Goal: Task Accomplishment & Management: Use online tool/utility

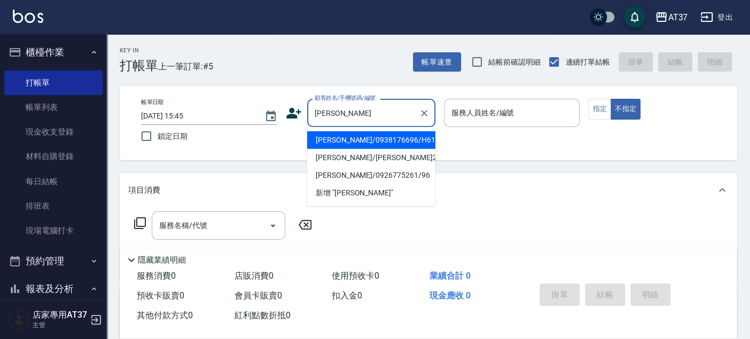
click at [333, 144] on li "[PERSON_NAME]/0938176696/H616" at bounding box center [371, 140] width 128 height 18
type input "[PERSON_NAME]/0938176696/H616"
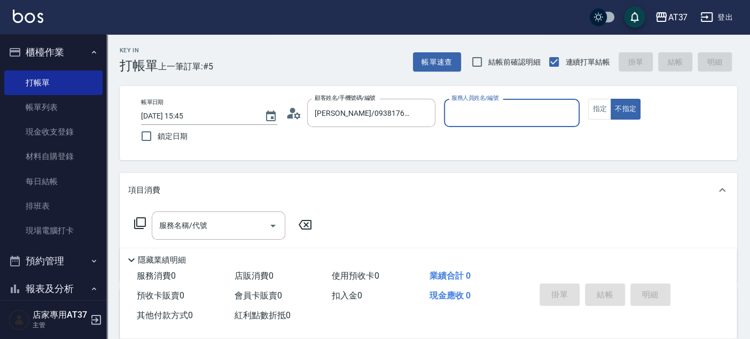
type input "[PERSON_NAME]-4"
click at [598, 107] on button "指定" at bounding box center [599, 109] width 23 height 21
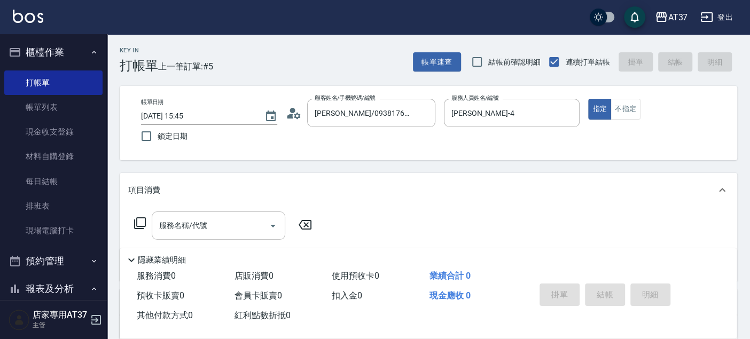
drag, startPoint x: 181, startPoint y: 239, endPoint x: 165, endPoint y: 239, distance: 16.6
click at [180, 239] on div "服務名稱/代號" at bounding box center [219, 226] width 134 height 28
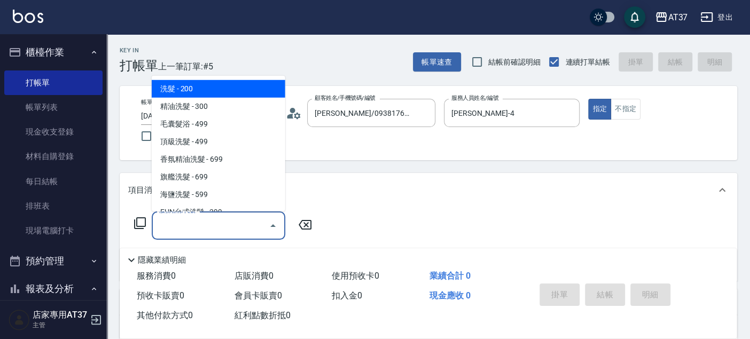
click at [134, 220] on icon at bounding box center [140, 223] width 13 height 13
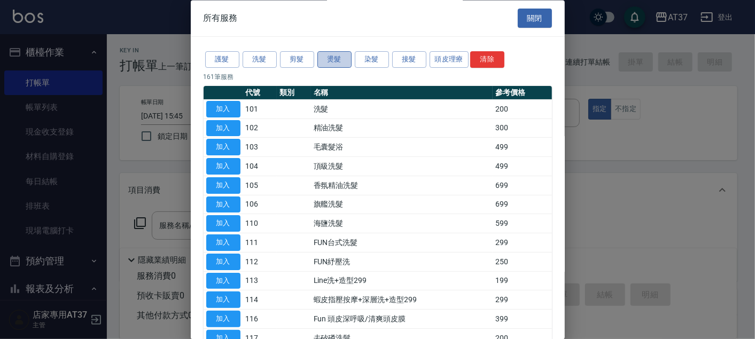
click at [339, 60] on button "燙髮" at bounding box center [334, 60] width 34 height 17
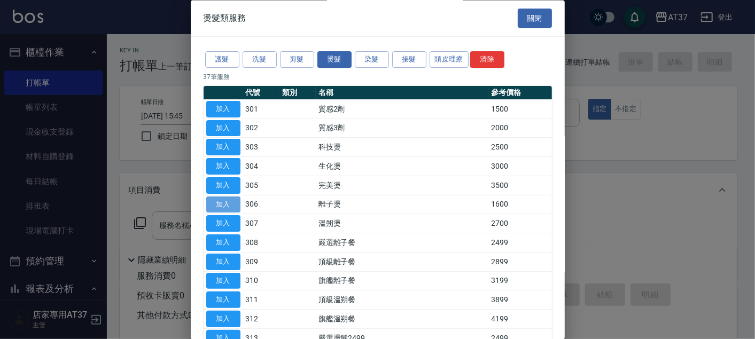
click at [223, 203] on button "加入" at bounding box center [223, 205] width 34 height 17
type input "離子燙(306)"
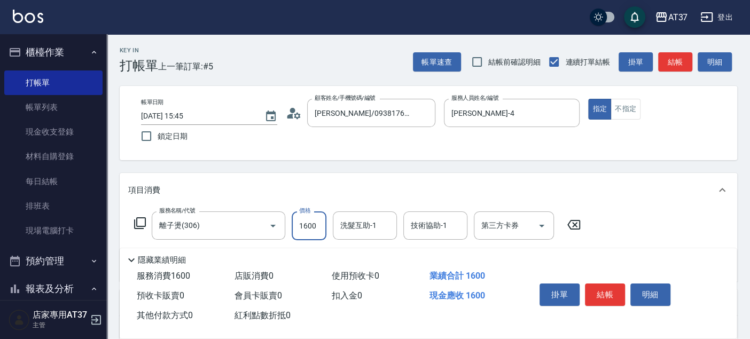
click at [300, 228] on input "1600" at bounding box center [309, 226] width 35 height 29
type input "2500"
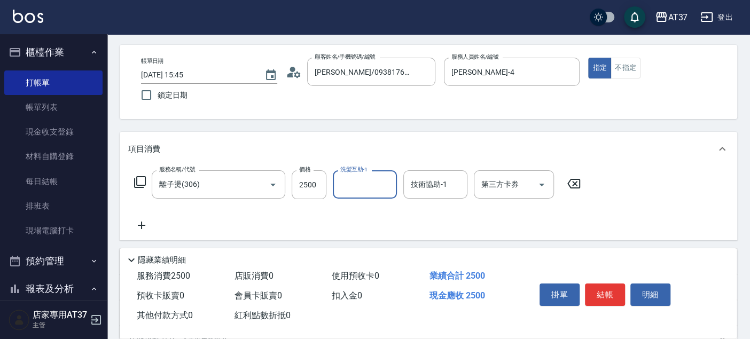
scroll to position [59, 0]
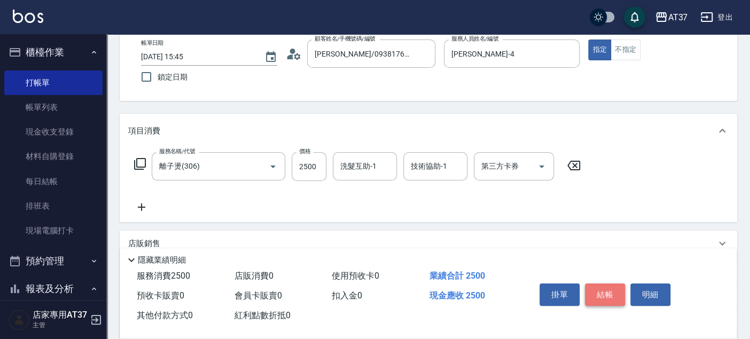
click at [599, 293] on button "結帳" at bounding box center [605, 295] width 40 height 22
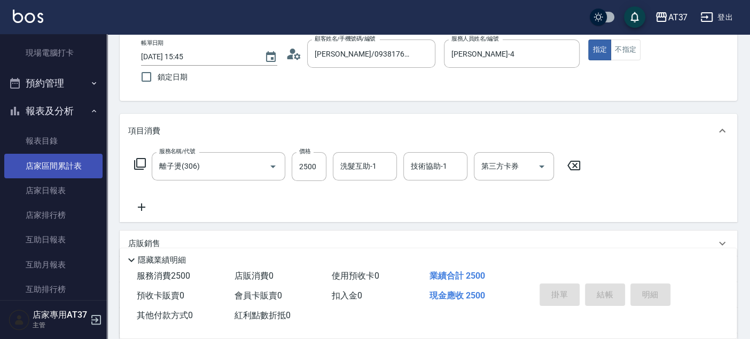
type input "[DATE] 16:44"
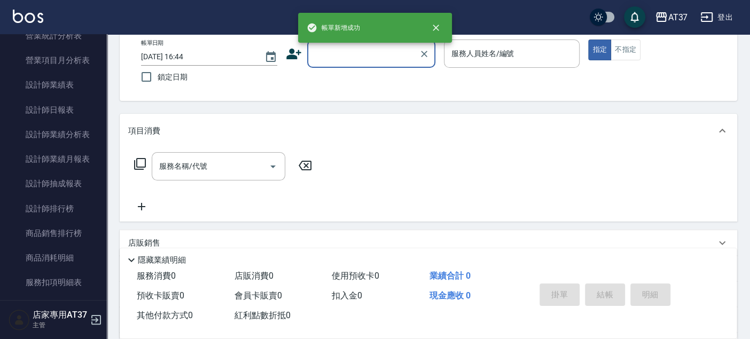
scroll to position [534, 0]
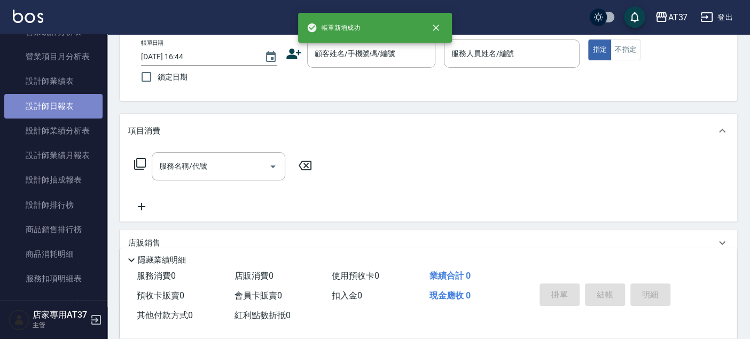
click at [70, 104] on link "設計師日報表" at bounding box center [53, 106] width 98 height 25
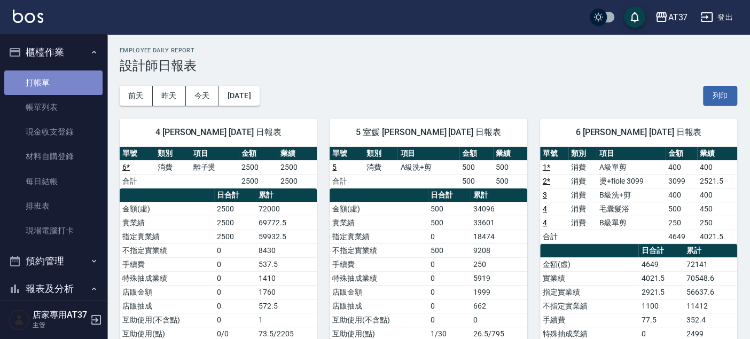
click at [62, 79] on link "打帳單" at bounding box center [53, 83] width 98 height 25
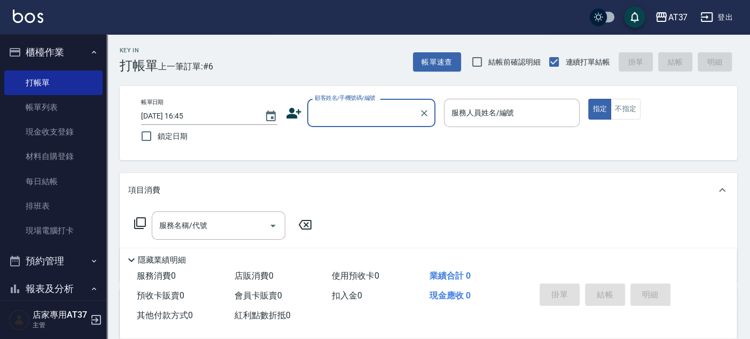
click at [359, 114] on input "顧客姓名/手機號碼/編號" at bounding box center [363, 113] width 103 height 19
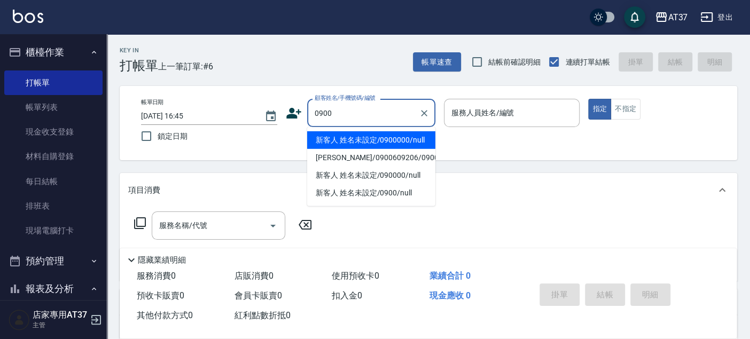
type input "新客人 姓名未設定/0900000/null"
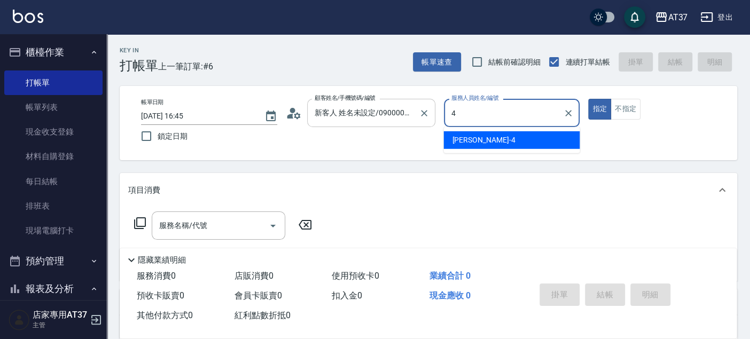
type input "[PERSON_NAME]-4"
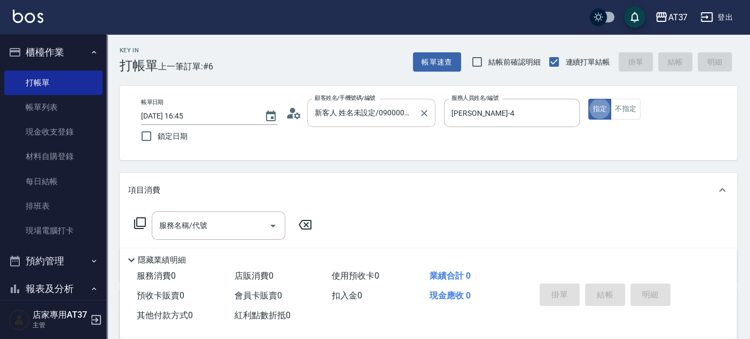
type button "true"
type input "新客人 姓名未設定/0900/null"
click at [616, 114] on button "不指定" at bounding box center [626, 109] width 30 height 21
click at [164, 236] on div "服務名稱/代號" at bounding box center [219, 226] width 134 height 28
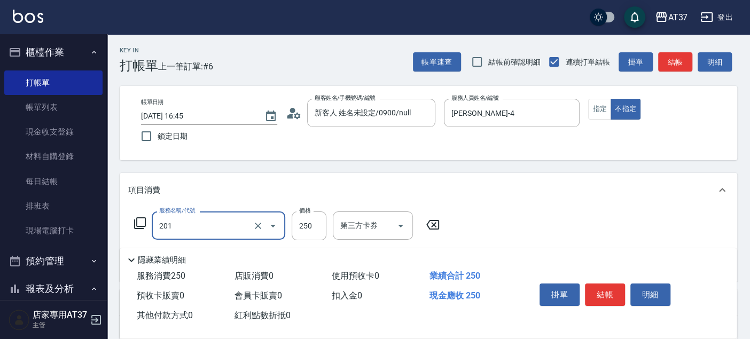
type input "B級單剪(201)"
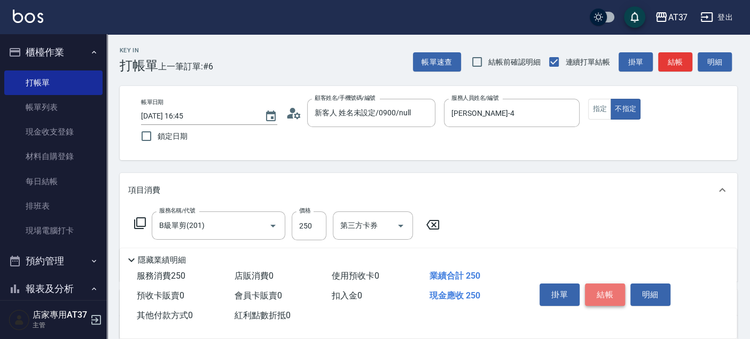
click at [595, 290] on button "結帳" at bounding box center [605, 295] width 40 height 22
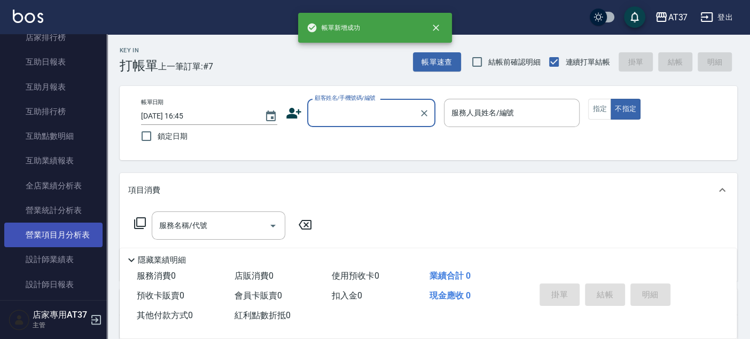
scroll to position [415, 0]
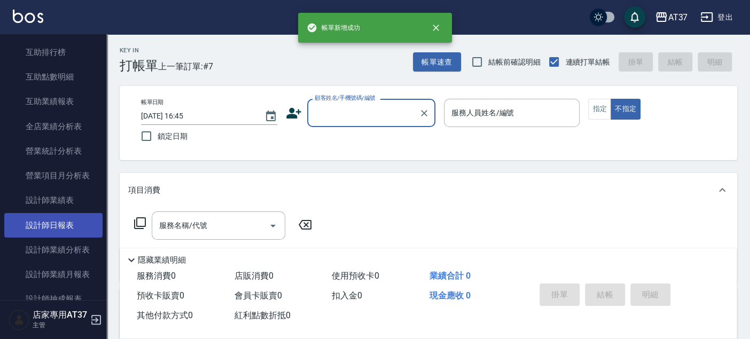
click at [56, 224] on link "設計師日報表" at bounding box center [53, 225] width 98 height 25
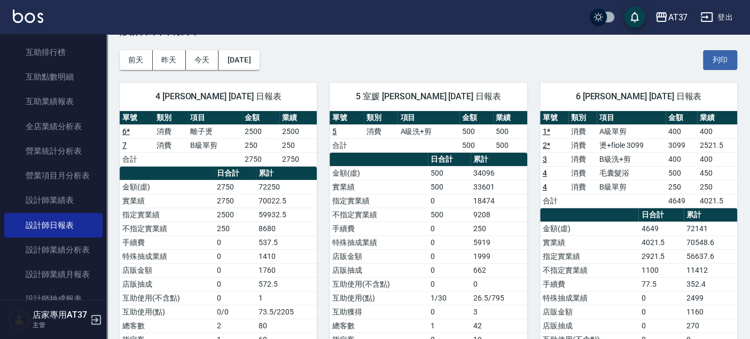
scroll to position [59, 0]
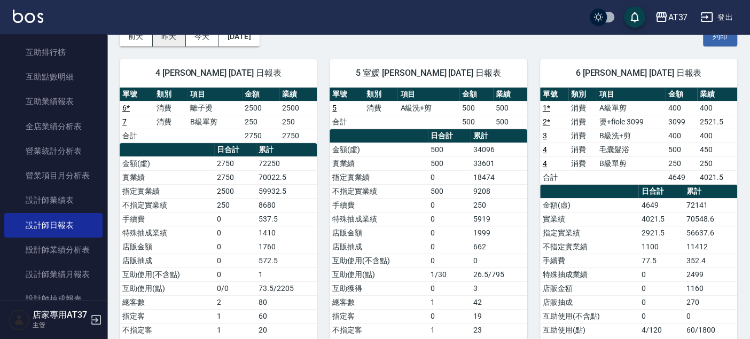
click at [169, 38] on button "昨天" at bounding box center [169, 37] width 33 height 20
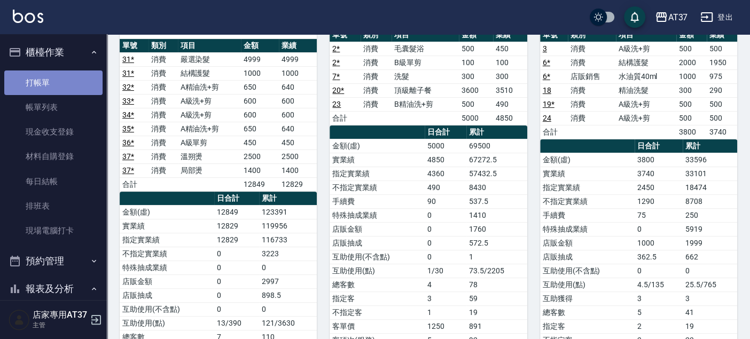
click at [63, 78] on link "打帳單" at bounding box center [53, 83] width 98 height 25
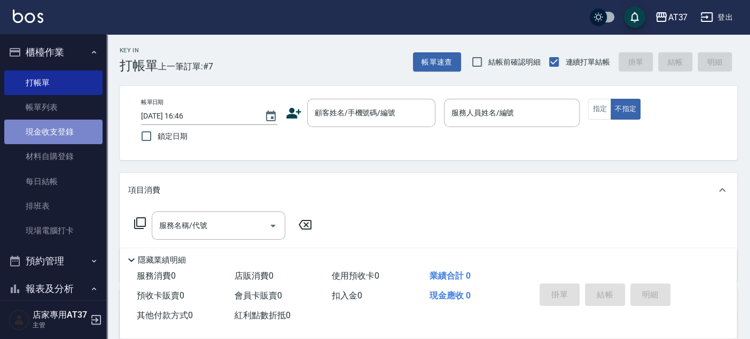
drag, startPoint x: 68, startPoint y: 136, endPoint x: 72, endPoint y: 127, distance: 9.1
click at [69, 135] on link "現金收支登錄" at bounding box center [53, 132] width 98 height 25
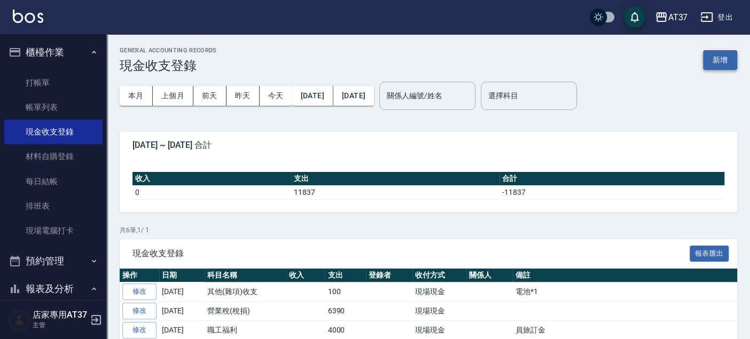
click at [720, 58] on button "新增" at bounding box center [720, 60] width 34 height 20
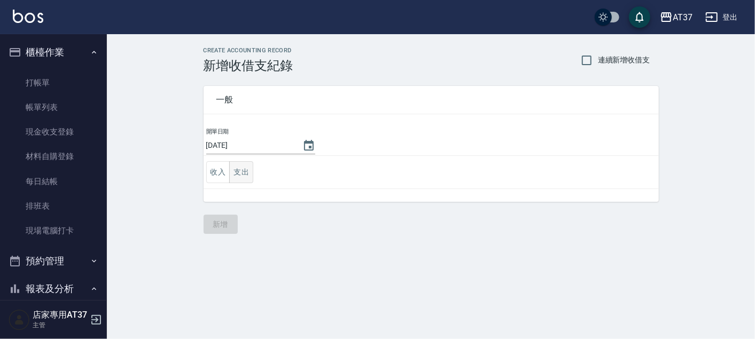
click at [243, 175] on button "支出" at bounding box center [241, 172] width 24 height 22
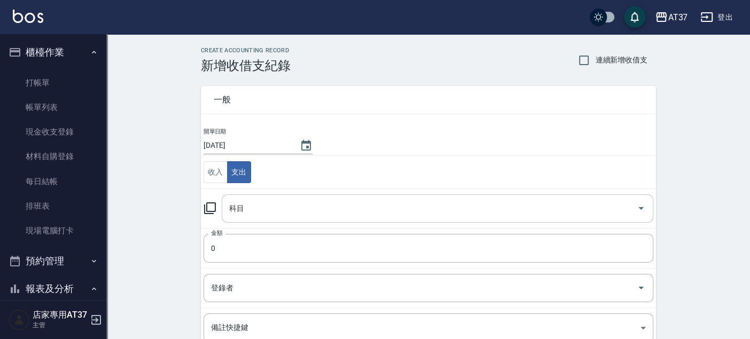
click at [259, 212] on input "科目" at bounding box center [430, 208] width 406 height 19
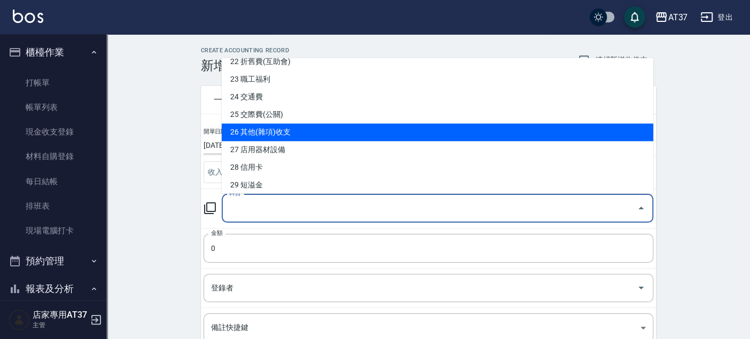
scroll to position [415, 0]
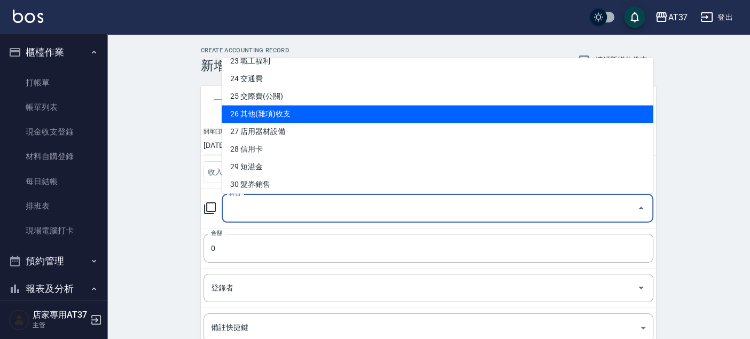
click at [300, 115] on li "26 其他(雜項)收支" at bounding box center [438, 114] width 432 height 18
type input "26 其他(雜項)收支"
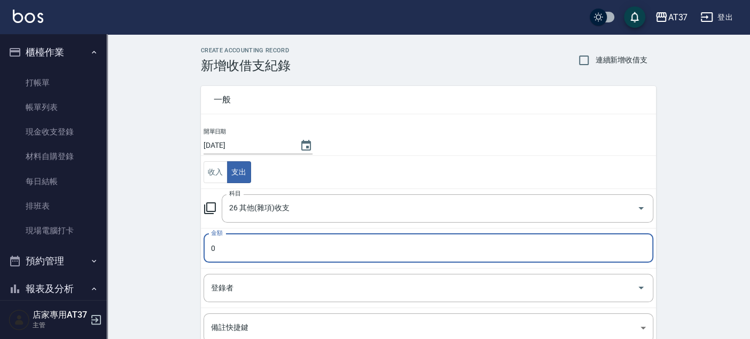
click at [296, 248] on input "0" at bounding box center [429, 248] width 450 height 29
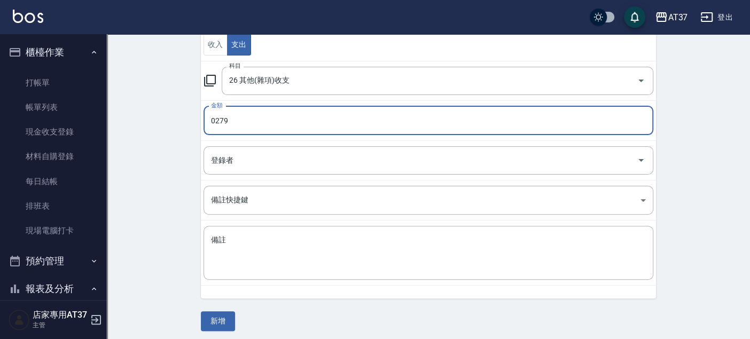
scroll to position [130, 0]
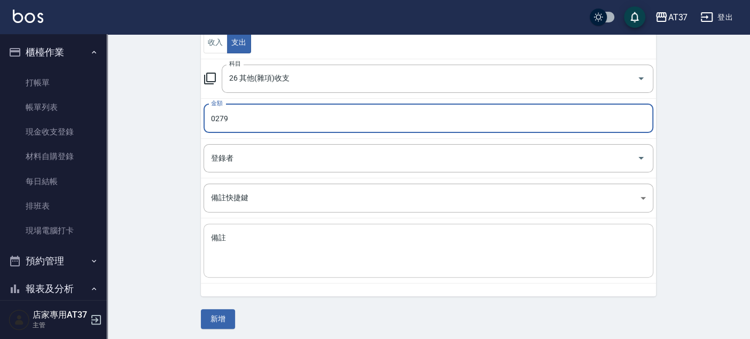
type input "0279"
click at [309, 243] on textarea "備註" at bounding box center [428, 251] width 435 height 36
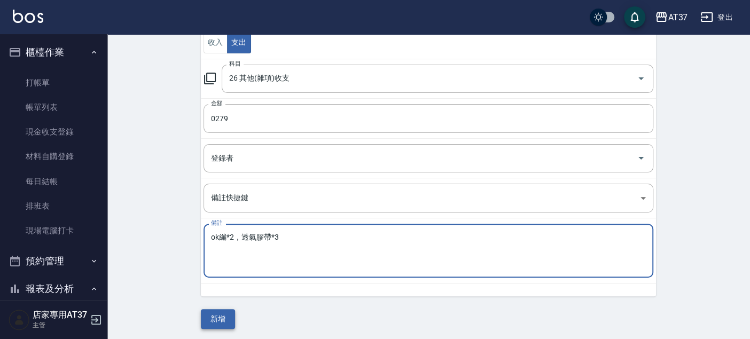
type textarea "ok繃*2，透氣膠帶*3"
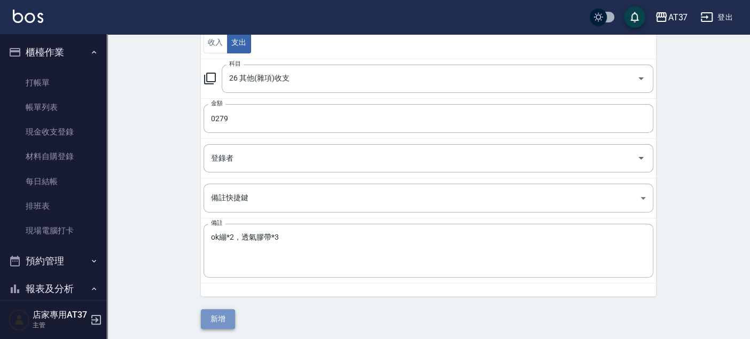
click at [228, 323] on button "新增" at bounding box center [218, 319] width 34 height 20
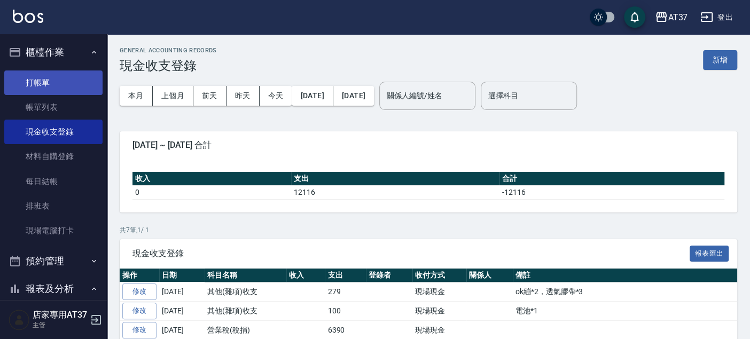
click at [58, 82] on link "打帳單" at bounding box center [53, 83] width 98 height 25
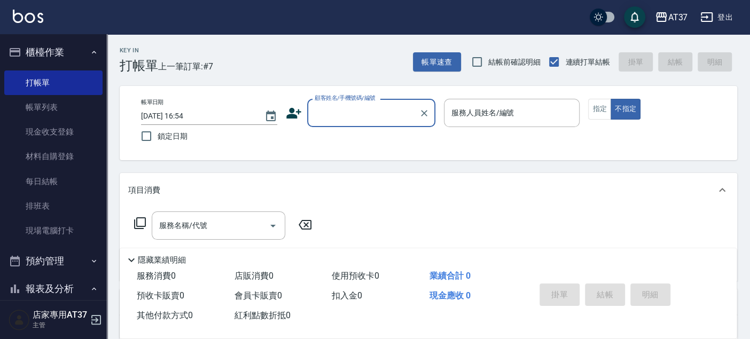
click at [359, 105] on input "顧客姓名/手機號碼/編號" at bounding box center [363, 113] width 103 height 19
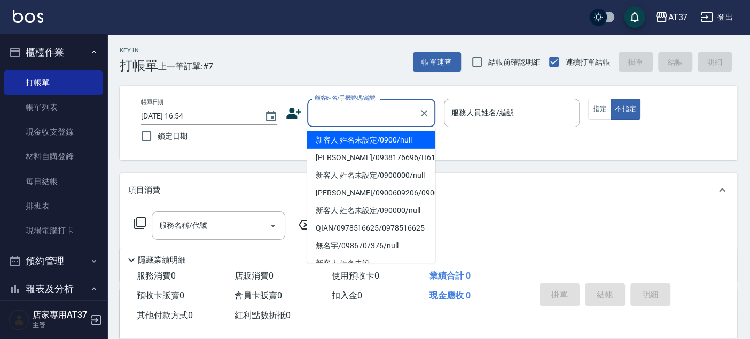
click at [368, 138] on li "新客人 姓名未設定/0900/null" at bounding box center [371, 140] width 128 height 18
type input "新客人 姓名未設定/0900/null"
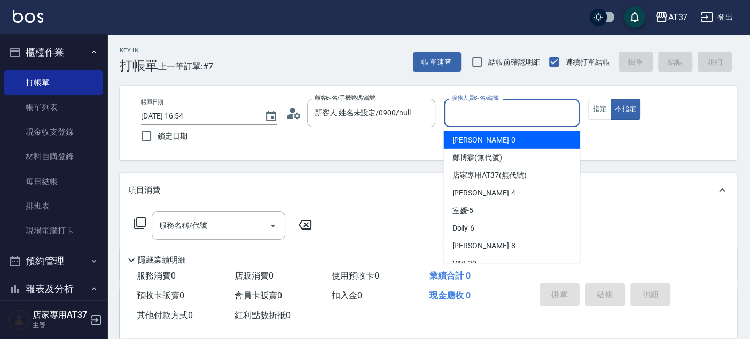
click at [502, 107] on input "服務人員姓名/編號" at bounding box center [512, 113] width 127 height 19
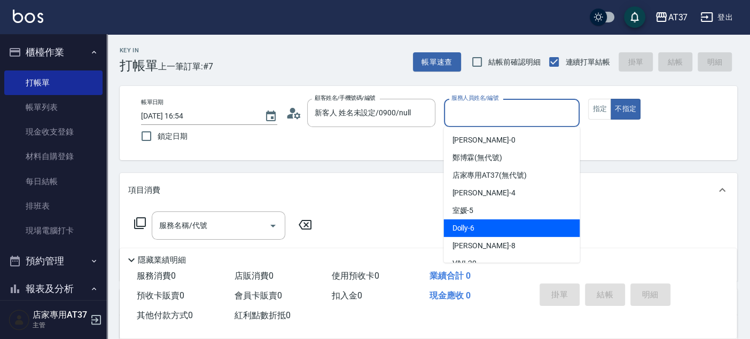
click at [531, 223] on div "Dolly -6" at bounding box center [511, 229] width 136 height 18
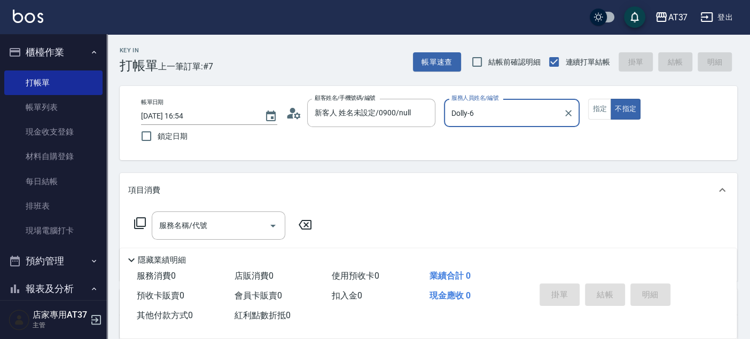
click at [532, 110] on input "Dolly-6" at bounding box center [504, 113] width 111 height 19
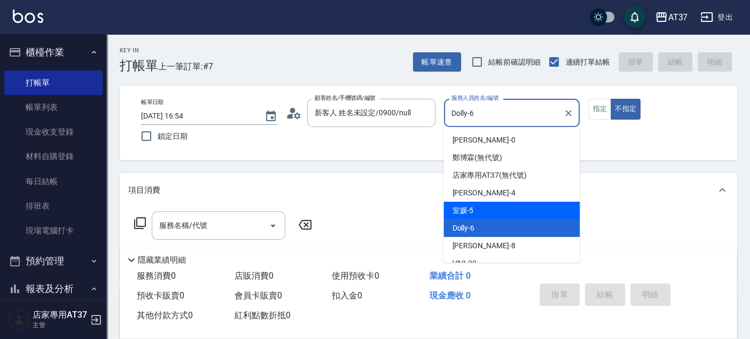
click at [521, 210] on div "室媛 -5" at bounding box center [511, 211] width 136 height 18
type input "室媛-5"
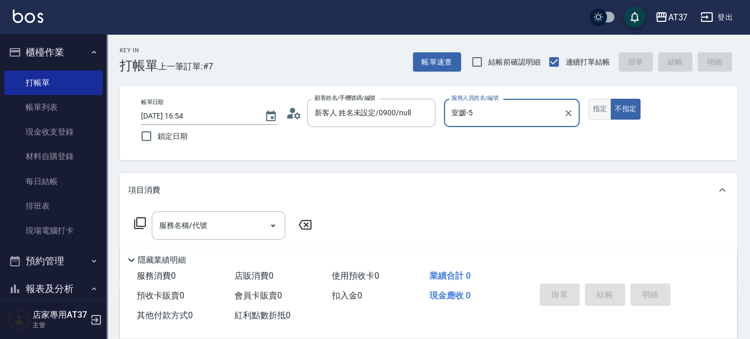
click at [598, 111] on button "指定" at bounding box center [599, 109] width 23 height 21
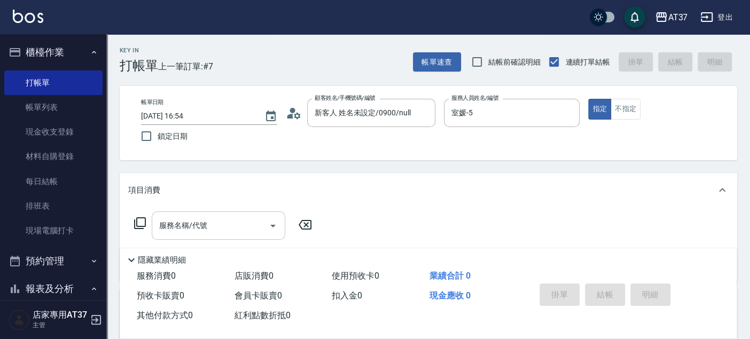
click at [175, 225] on div "服務名稱/代號 服務名稱/代號" at bounding box center [219, 226] width 134 height 28
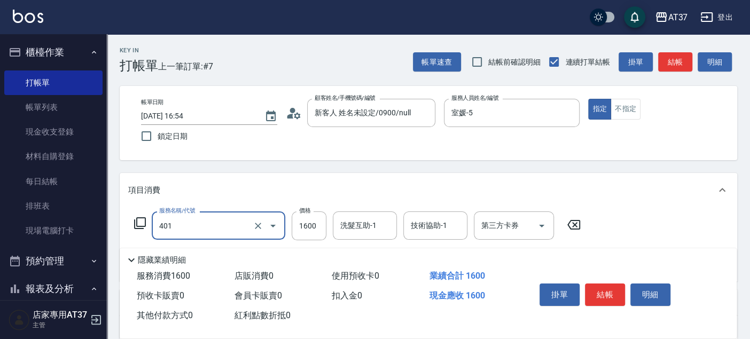
type input "基本染髮(401)"
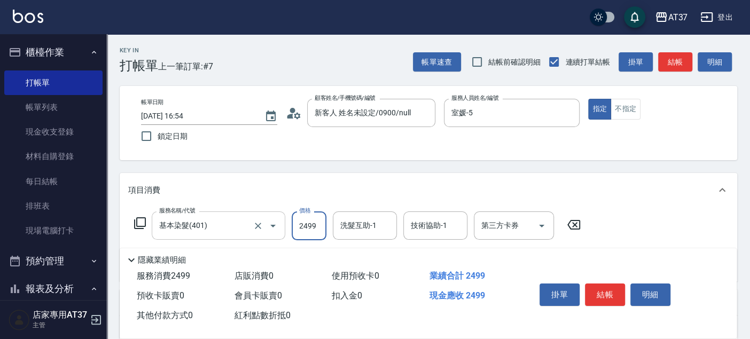
type input "2499"
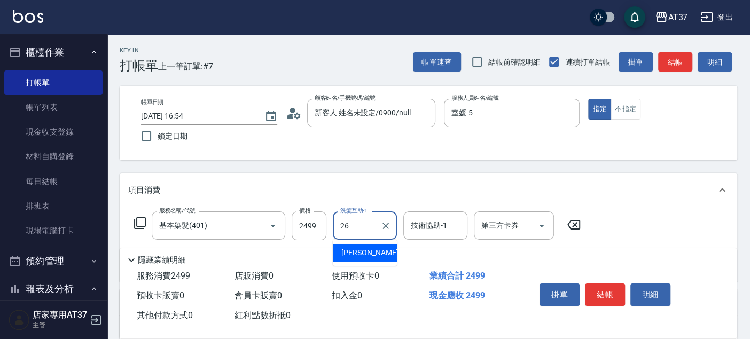
type input "[PERSON_NAME]-26"
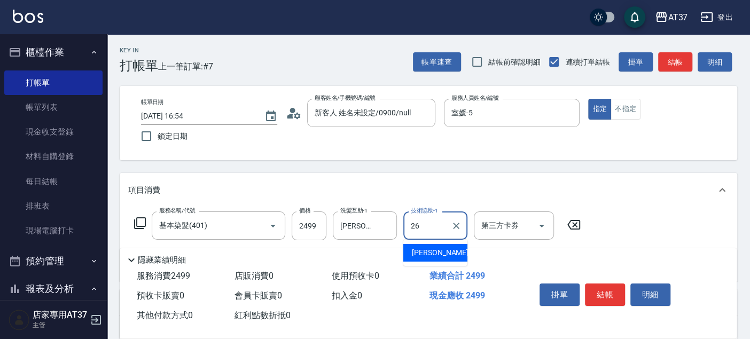
type input "[PERSON_NAME]-26"
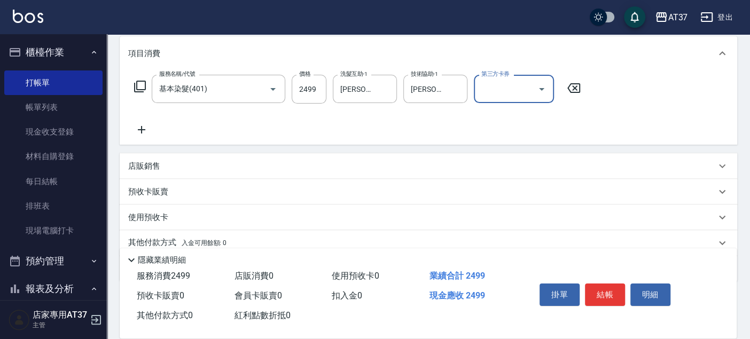
scroll to position [180, 0]
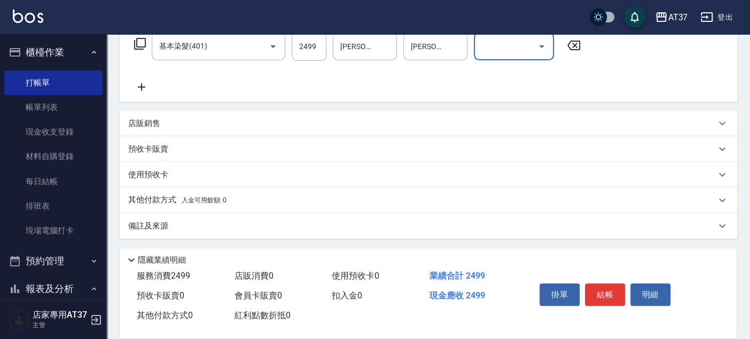
click at [171, 200] on p "其他付款方式 入金可用餘額: 0" at bounding box center [177, 200] width 98 height 12
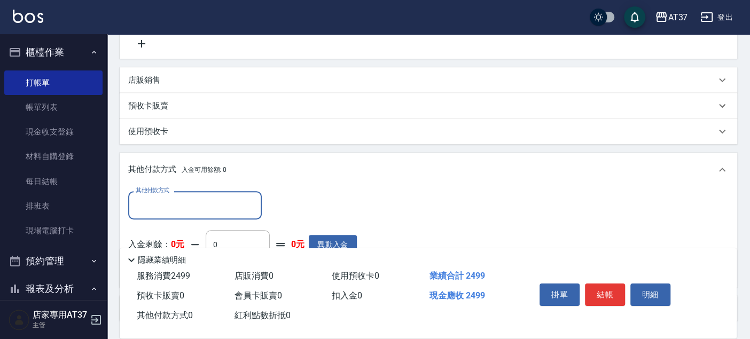
scroll to position [298, 0]
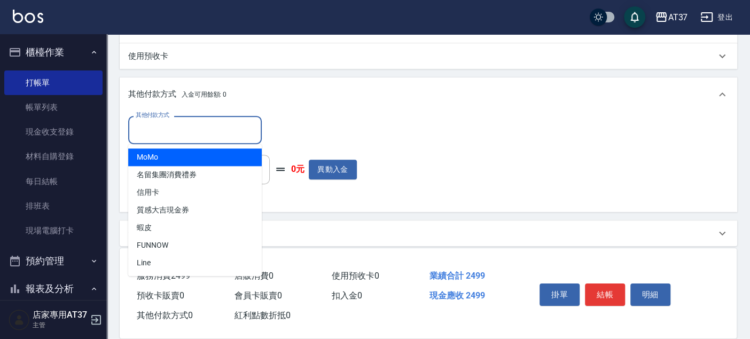
click at [230, 121] on input "其他付款方式" at bounding box center [195, 130] width 124 height 19
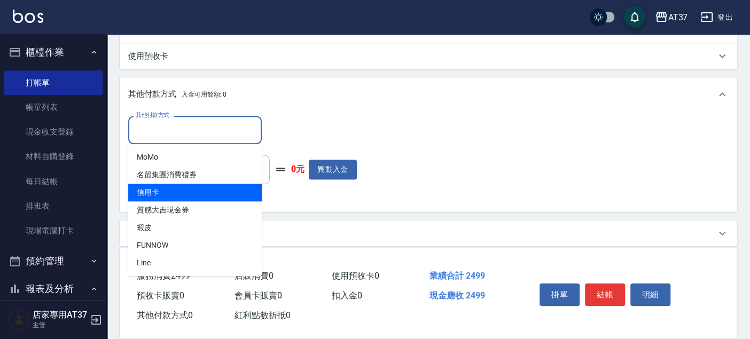
click at [232, 199] on span "信用卡" at bounding box center [195, 193] width 134 height 18
type input "信用卡"
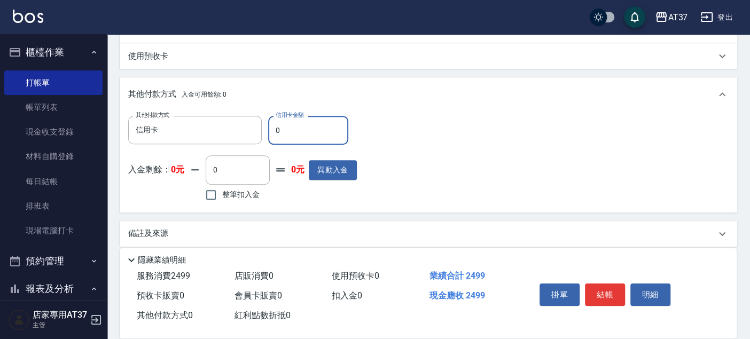
click at [296, 132] on input "0" at bounding box center [308, 130] width 80 height 29
type input "2499"
click at [602, 298] on button "結帳" at bounding box center [605, 295] width 40 height 22
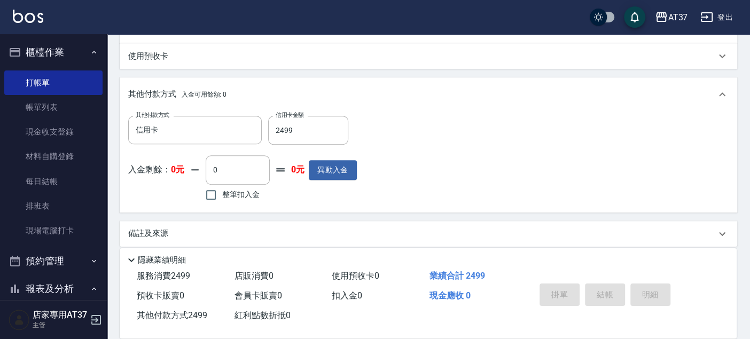
type input "[DATE] 17:12"
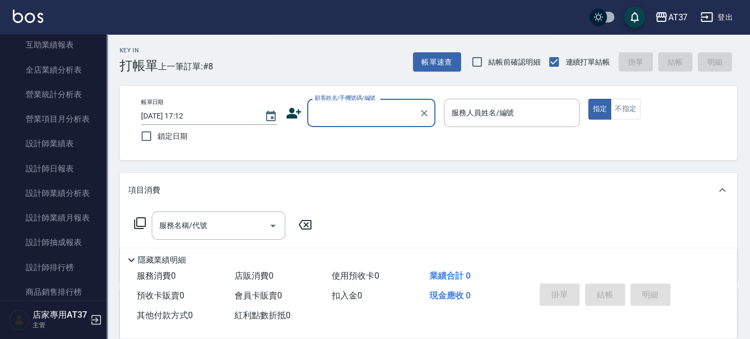
scroll to position [474, 0]
drag, startPoint x: 63, startPoint y: 168, endPoint x: 293, endPoint y: 167, distance: 230.3
click at [63, 168] on link "設計師日報表" at bounding box center [53, 166] width 98 height 25
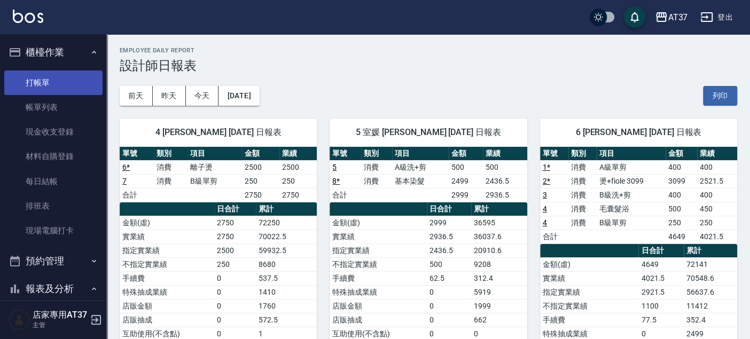
click at [55, 73] on link "打帳單" at bounding box center [53, 83] width 98 height 25
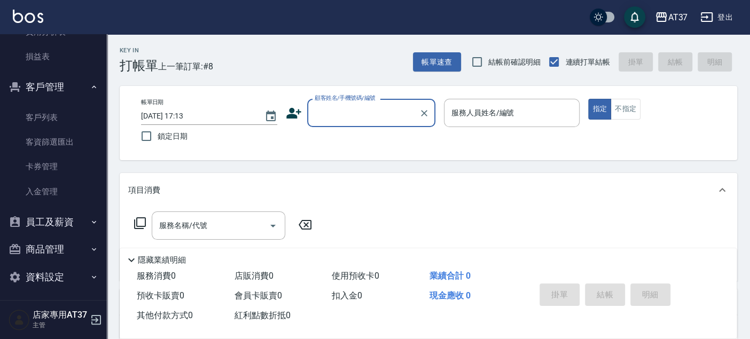
scroll to position [1030, 0]
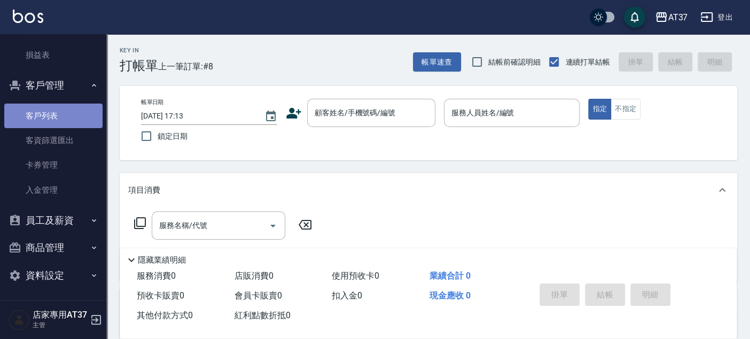
click at [56, 111] on link "客戶列表" at bounding box center [53, 116] width 98 height 25
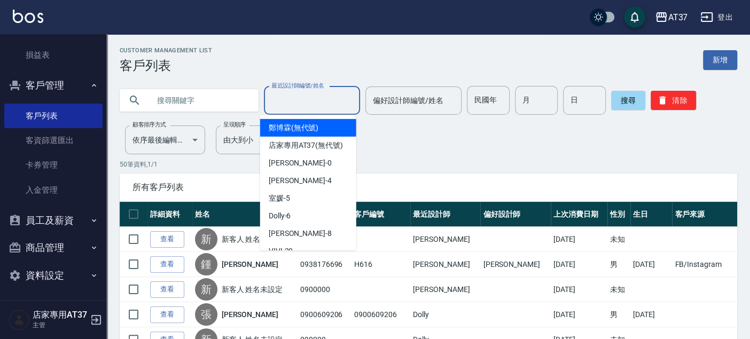
click at [281, 99] on input "最近設計師編號/姓名" at bounding box center [312, 100] width 87 height 19
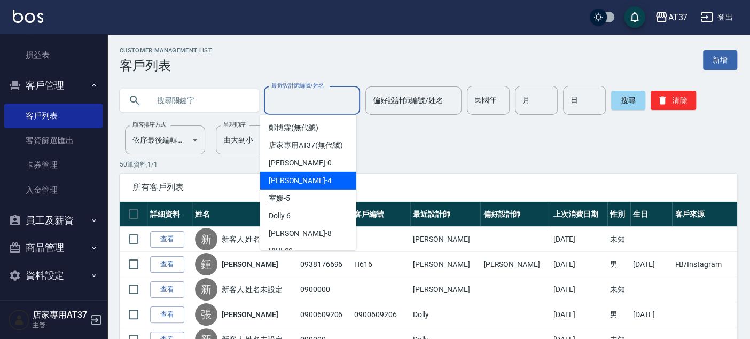
click at [294, 186] on span "[PERSON_NAME] -4" at bounding box center [300, 180] width 63 height 11
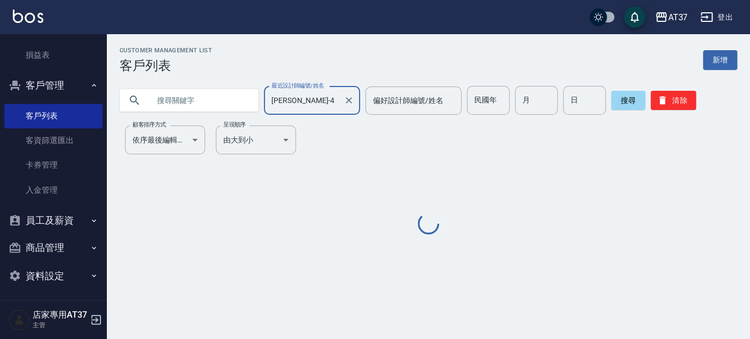
type input "[PERSON_NAME]-4"
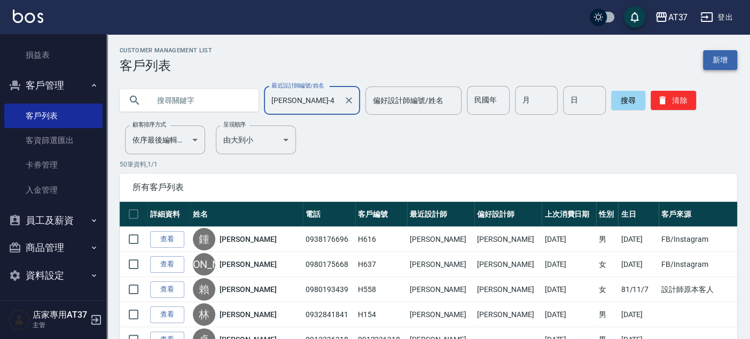
click at [736, 63] on link "新增" at bounding box center [720, 60] width 34 height 20
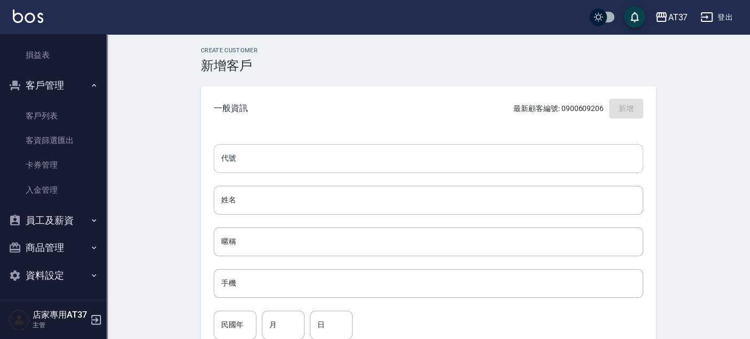
click at [356, 157] on input "代號" at bounding box center [429, 158] width 430 height 29
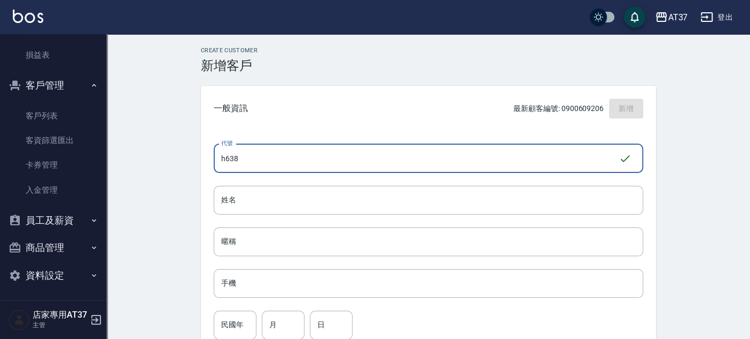
click at [227, 160] on input "h638" at bounding box center [416, 158] width 405 height 29
type input "H638"
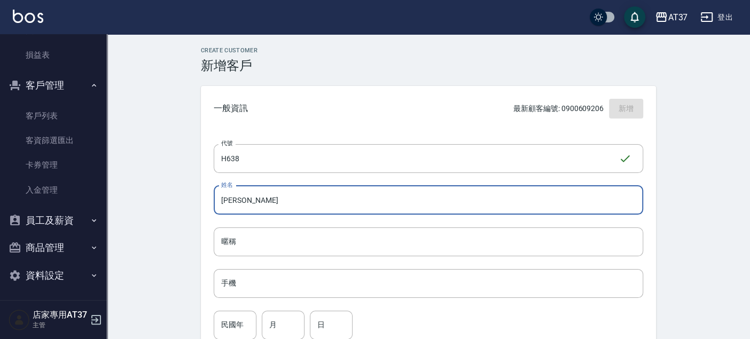
type input "[PERSON_NAME]"
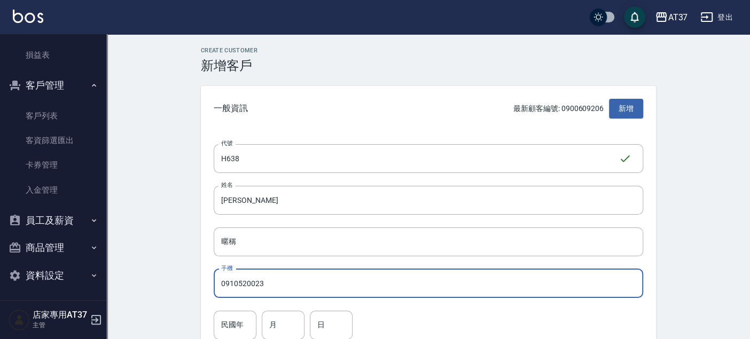
type input "0910520023"
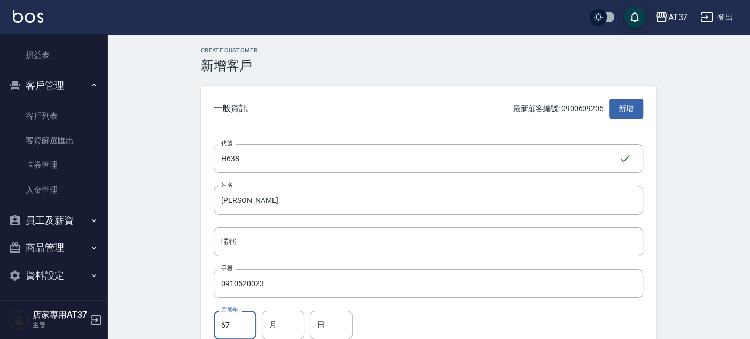
type input "67"
type input "12"
type input "1"
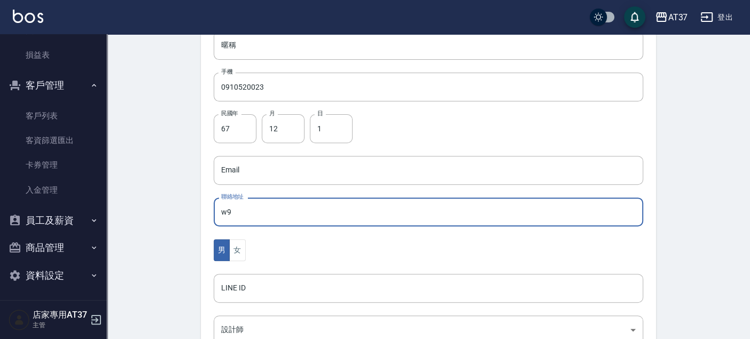
type input "w"
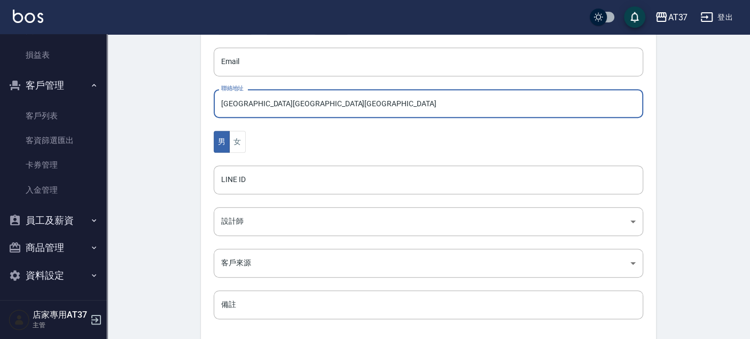
scroll to position [316, 0]
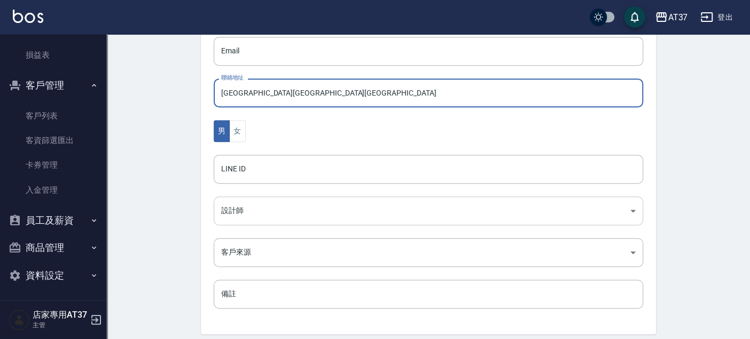
type input "[GEOGRAPHIC_DATA][GEOGRAPHIC_DATA][GEOGRAPHIC_DATA]"
click at [253, 216] on body "AT37 登出 櫃檯作業 打帳單 帳單列表 現金收支登錄 材料自購登錄 每日結帳 排班表 現場電腦打卡 預約管理 預約管理 單日預約紀錄 單週預約紀錄 報表及…" at bounding box center [375, 32] width 750 height 696
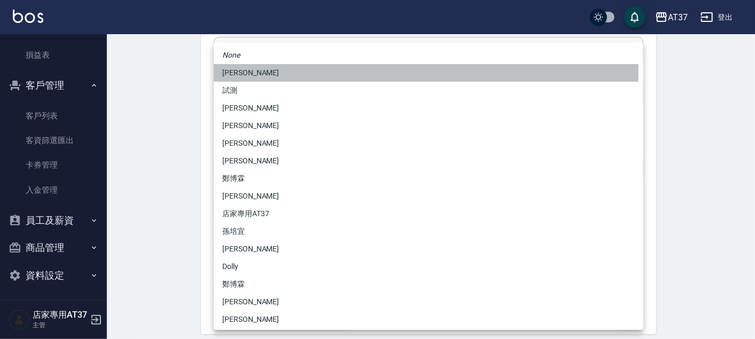
click at [243, 75] on li "[PERSON_NAME]" at bounding box center [429, 73] width 430 height 18
type input "d1f85335-6912-48b7-9a0c-af6889e63979"
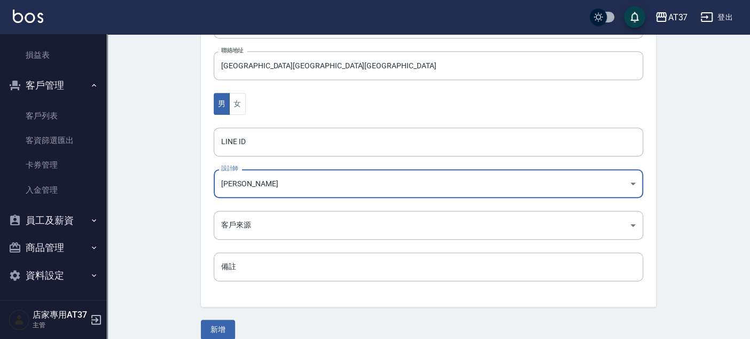
scroll to position [355, 0]
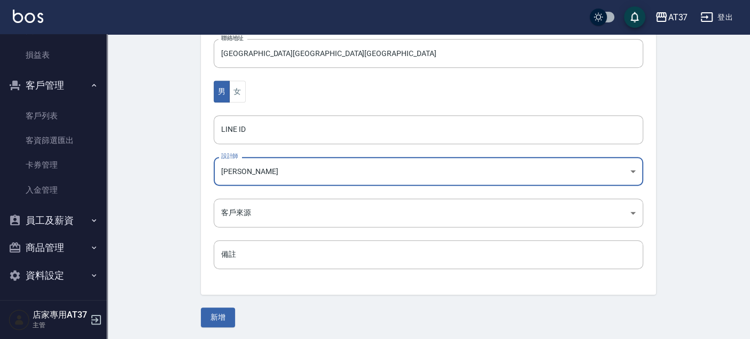
click at [218, 315] on button "新增" at bounding box center [218, 318] width 34 height 20
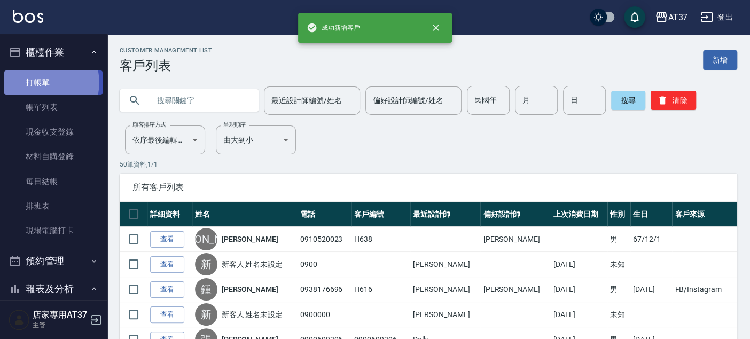
click at [47, 82] on link "打帳單" at bounding box center [53, 83] width 98 height 25
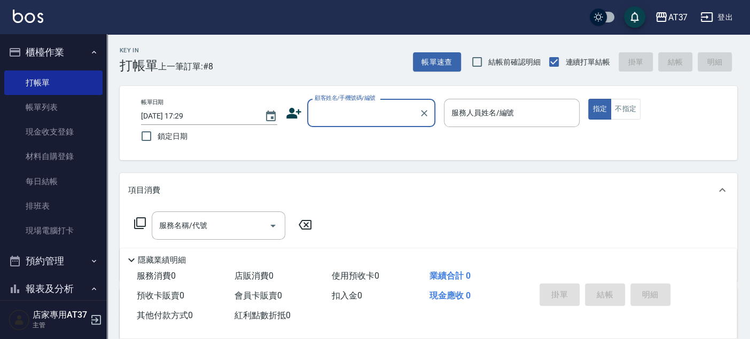
click at [388, 116] on input "顧客姓名/手機號碼/編號" at bounding box center [363, 113] width 103 height 19
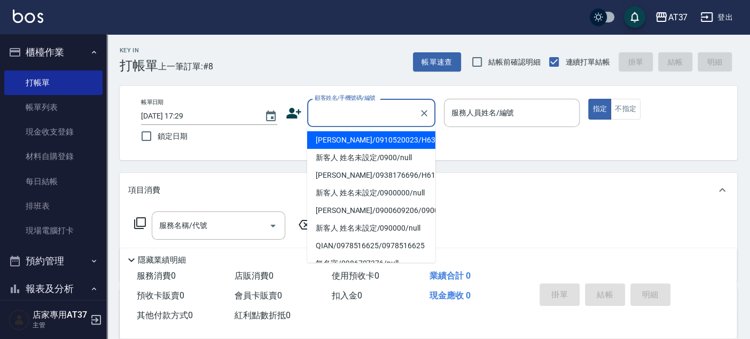
click at [360, 142] on li "[PERSON_NAME]/0910520023/H638" at bounding box center [371, 140] width 128 height 18
type input "[PERSON_NAME]/0910520023/H638"
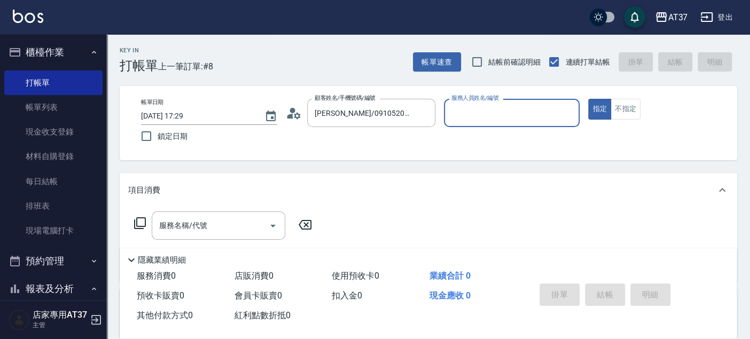
type input "[PERSON_NAME]-4"
click at [223, 229] on input "服務名稱/代號" at bounding box center [211, 225] width 108 height 19
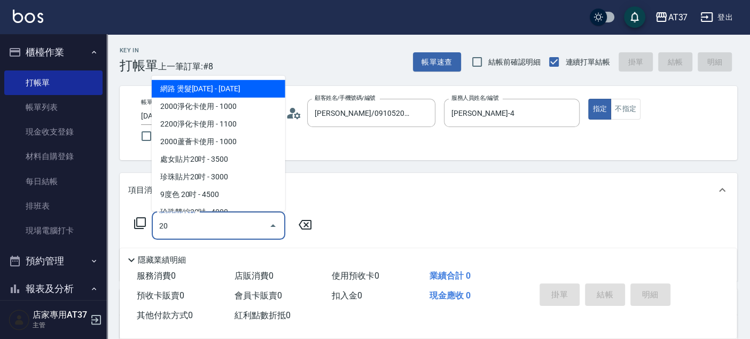
type input "2"
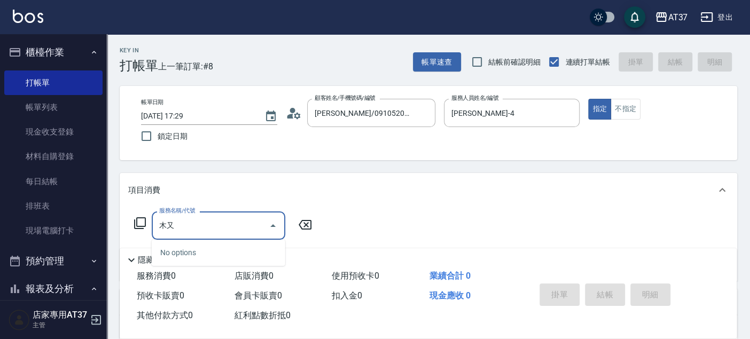
type input "木"
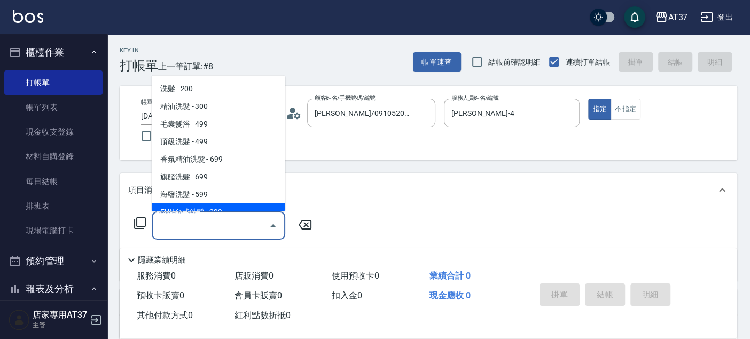
click at [146, 223] on div "服務名稱/代號 服務名稱/代號" at bounding box center [223, 226] width 190 height 28
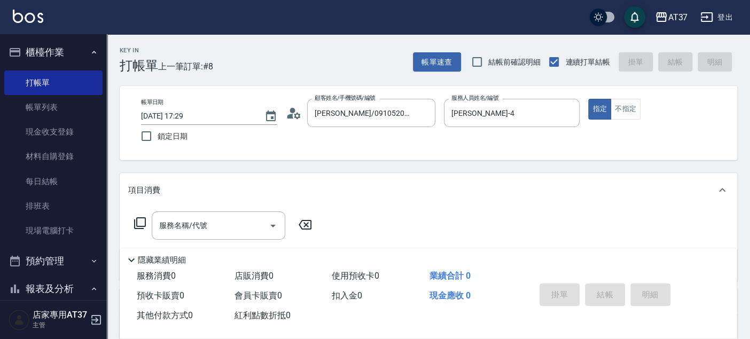
click at [144, 223] on icon at bounding box center [140, 223] width 13 height 13
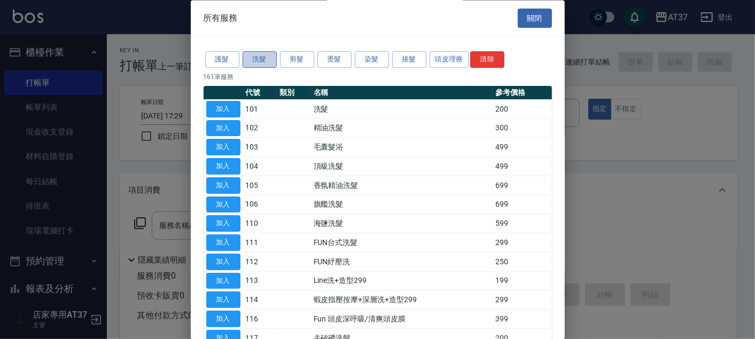
click at [274, 61] on button "洗髮" at bounding box center [260, 60] width 34 height 17
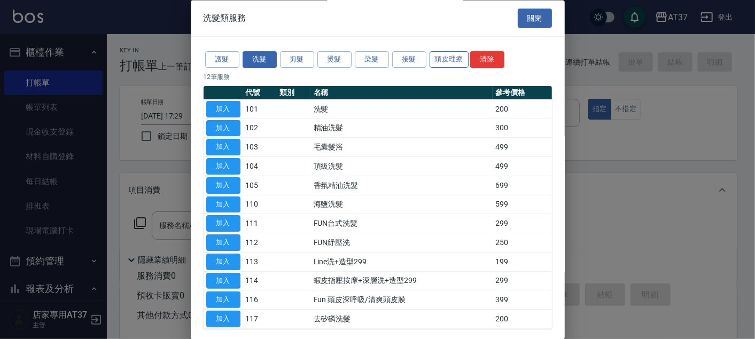
click at [441, 56] on button "頭皮理療" at bounding box center [450, 60] width 40 height 17
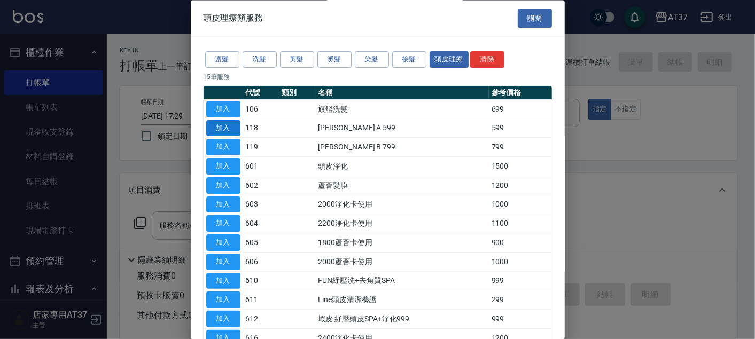
click at [236, 129] on button "加入" at bounding box center [223, 128] width 34 height 17
type input "[PERSON_NAME] A 599(118)"
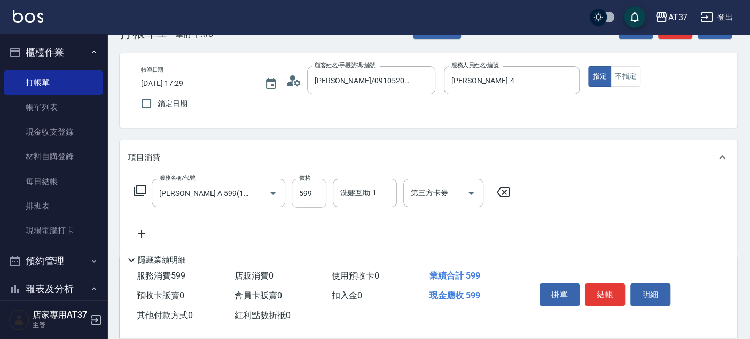
scroll to position [59, 0]
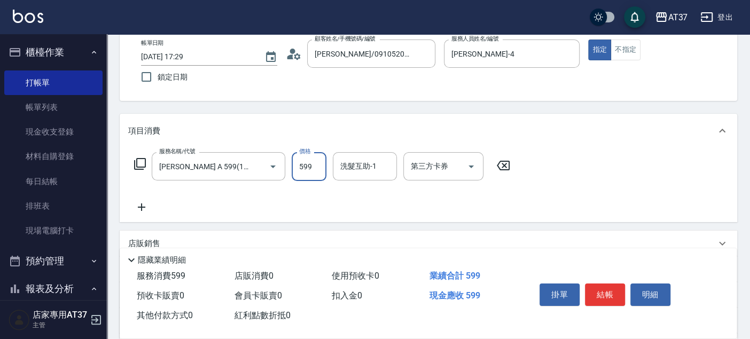
click at [306, 166] on input "599" at bounding box center [309, 166] width 35 height 29
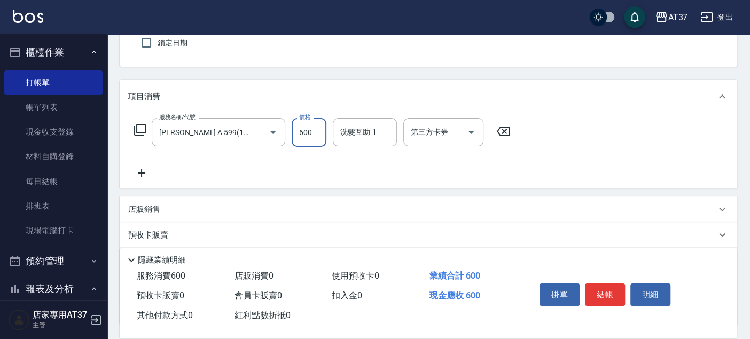
scroll to position [178, 0]
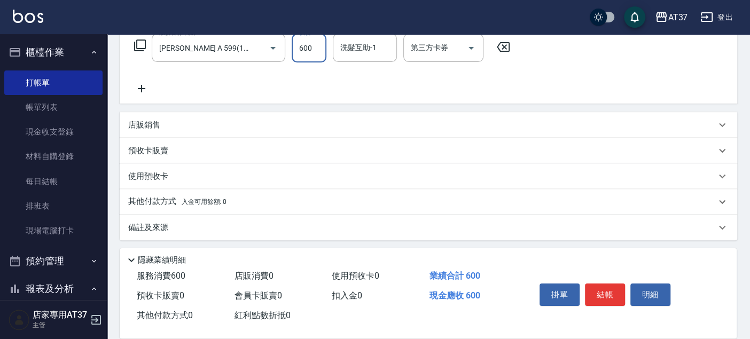
type input "600"
click at [144, 90] on icon at bounding box center [141, 88] width 27 height 13
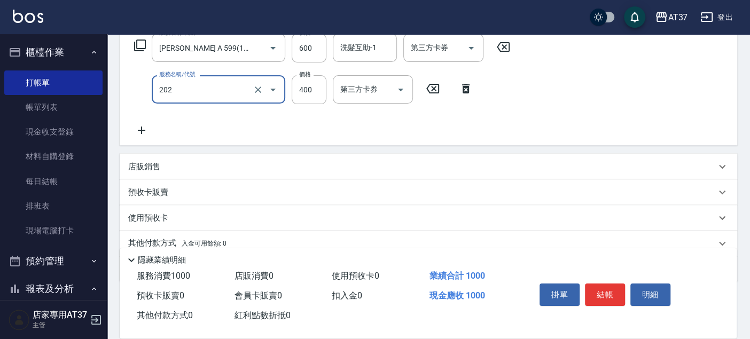
type input "A級單剪(202)"
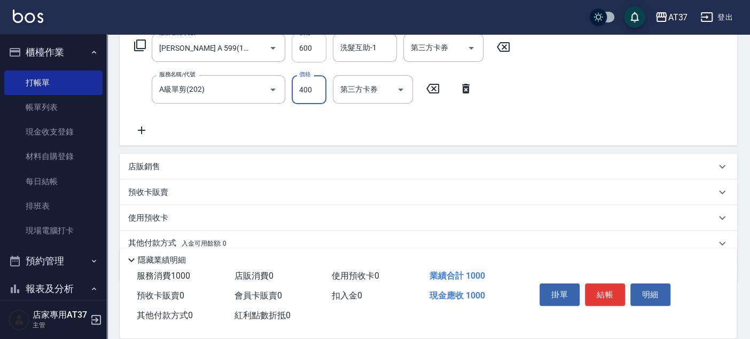
click at [298, 48] on input "600" at bounding box center [309, 48] width 35 height 29
type input "700"
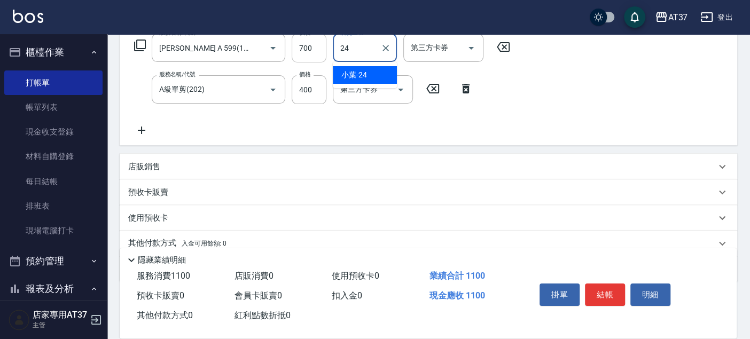
type input "小葉-24"
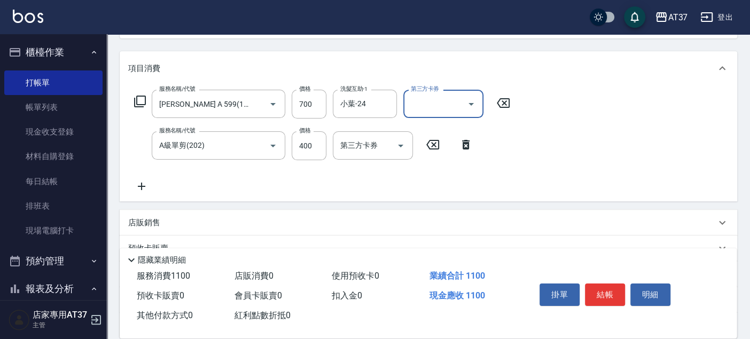
scroll to position [0, 0]
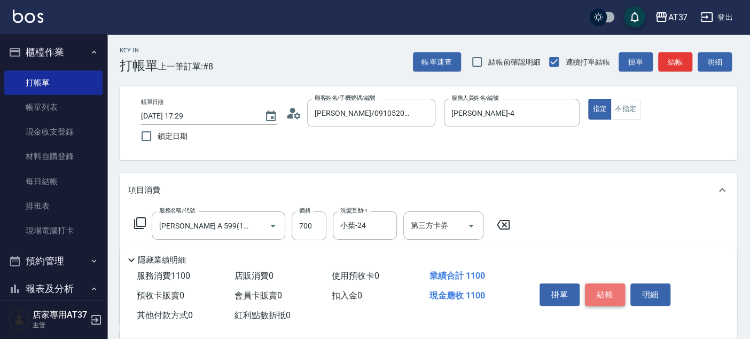
click at [610, 291] on button "結帳" at bounding box center [605, 295] width 40 height 22
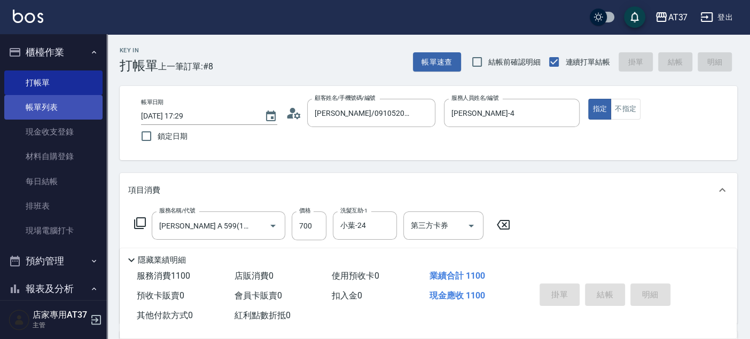
type input "[DATE] 17:30"
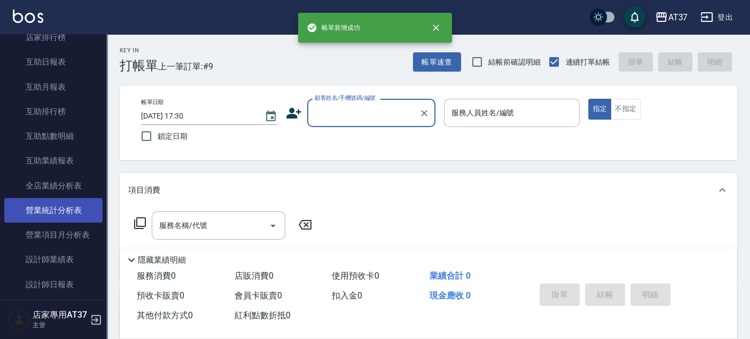
scroll to position [474, 0]
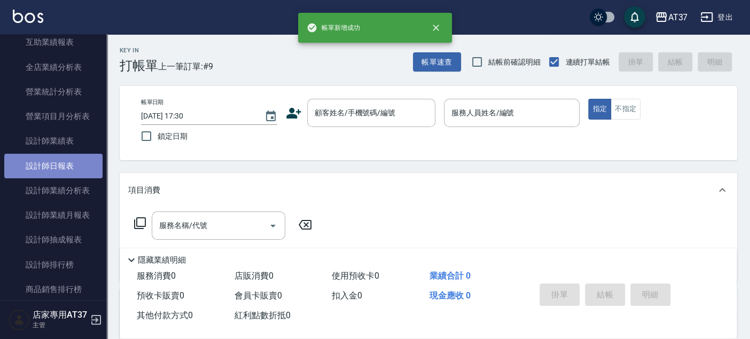
click at [64, 162] on link "設計師日報表" at bounding box center [53, 166] width 98 height 25
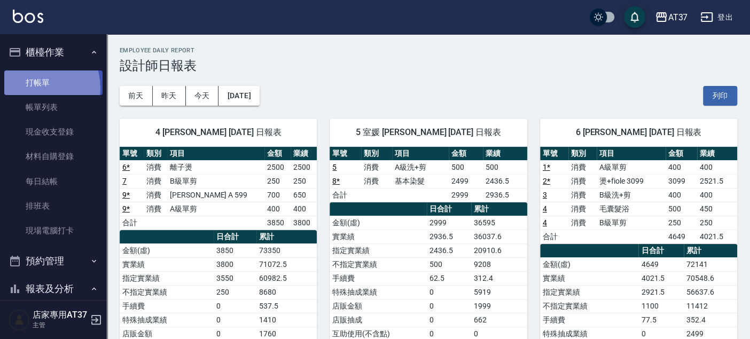
click at [34, 88] on link "打帳單" at bounding box center [53, 83] width 98 height 25
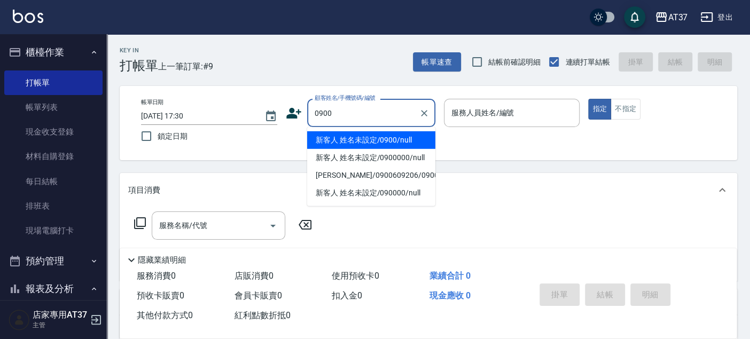
type input "新客人 姓名未設定/0900/null"
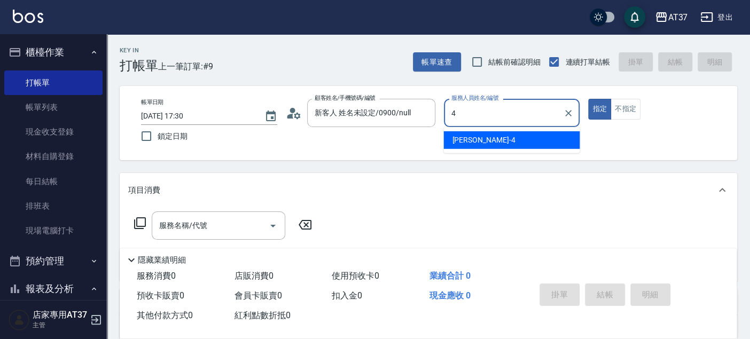
type input "4"
type button "true"
type input "[PERSON_NAME]-4"
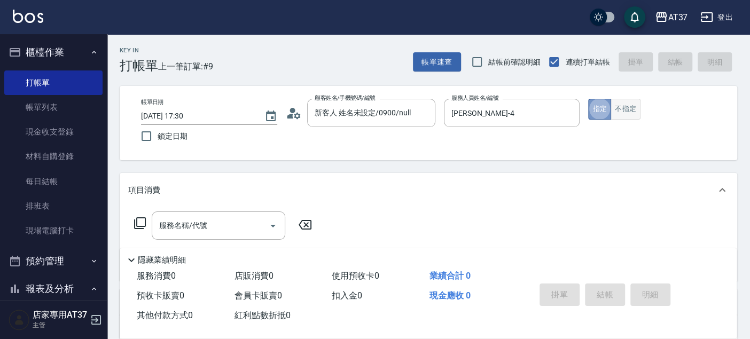
click at [610, 108] on div "指定 不指定" at bounding box center [656, 109] width 136 height 21
click at [612, 112] on button "不指定" at bounding box center [626, 109] width 30 height 21
click at [207, 221] on input "服務名稱/代號" at bounding box center [211, 225] width 108 height 19
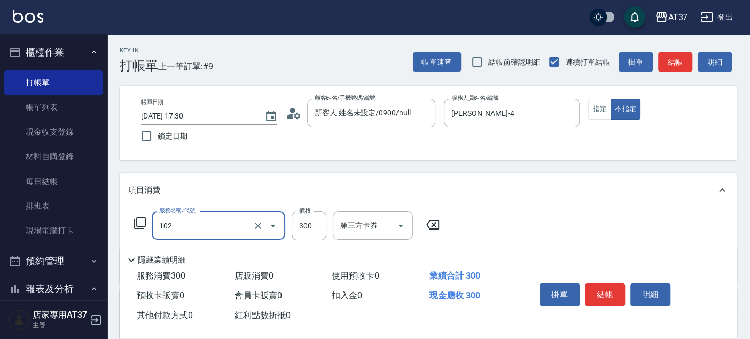
type input "精油洗髮(102)"
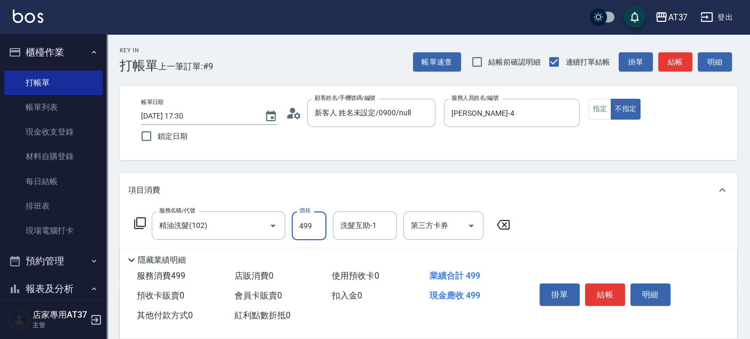
type input "499"
type input "小葉-24"
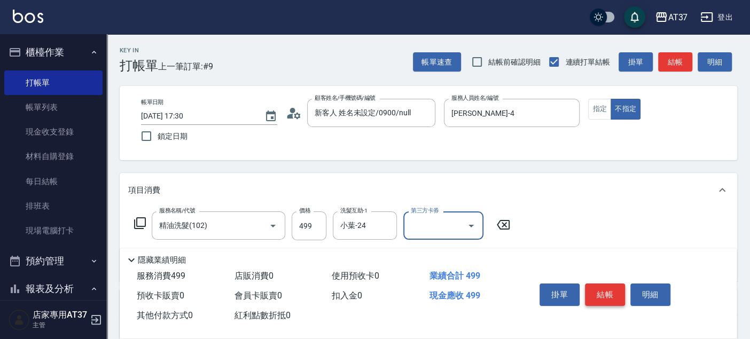
click at [604, 293] on button "結帳" at bounding box center [605, 295] width 40 height 22
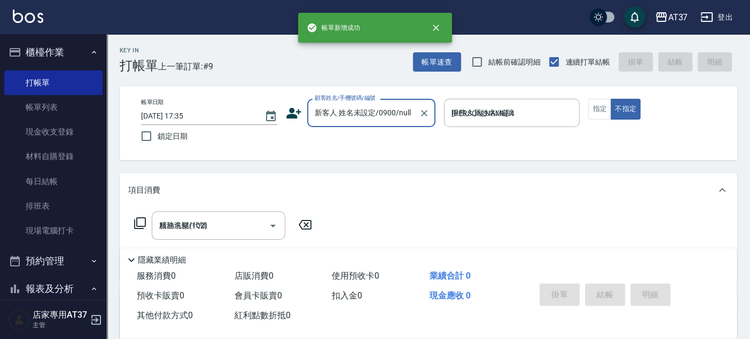
type input "[DATE] 17:35"
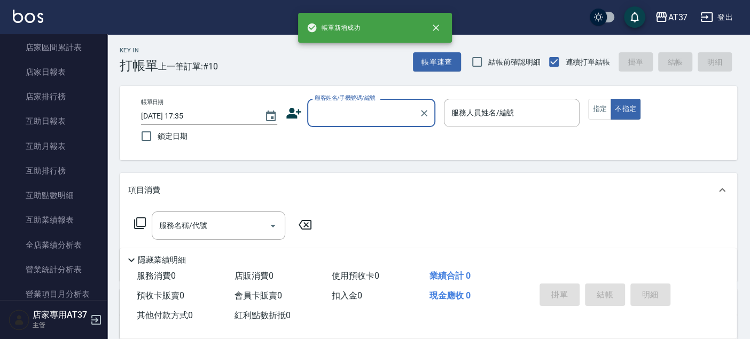
scroll to position [474, 0]
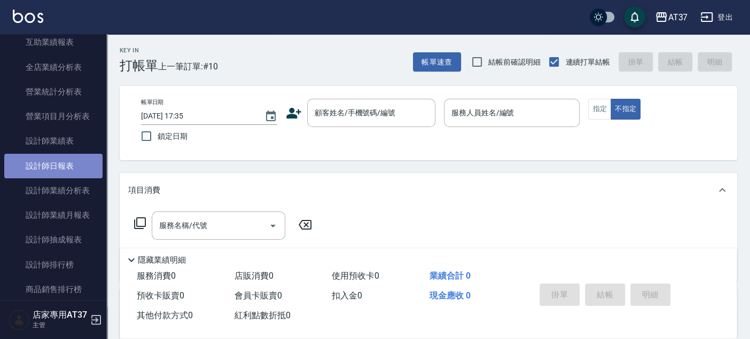
click at [65, 175] on link "設計師日報表" at bounding box center [53, 166] width 98 height 25
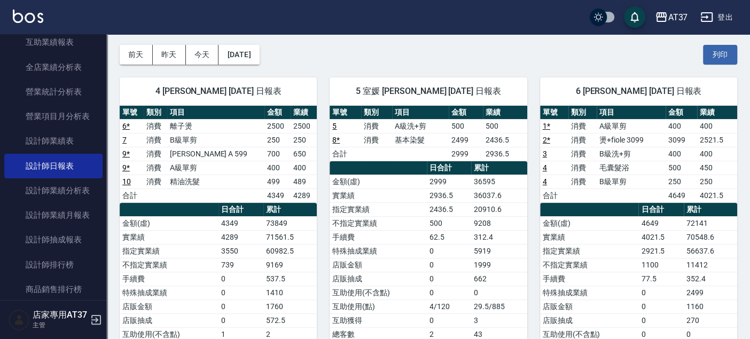
scroll to position [59, 0]
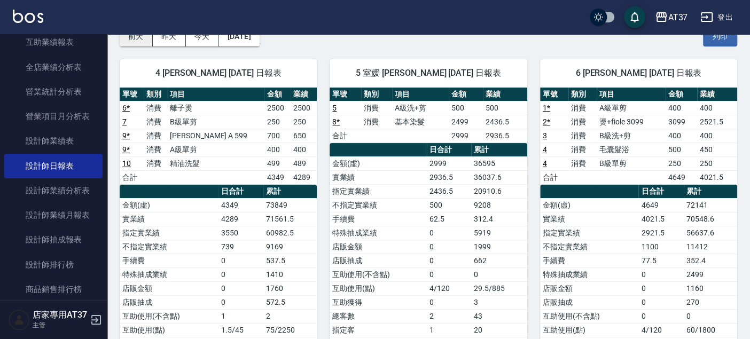
click at [150, 38] on button "前天" at bounding box center [136, 37] width 33 height 20
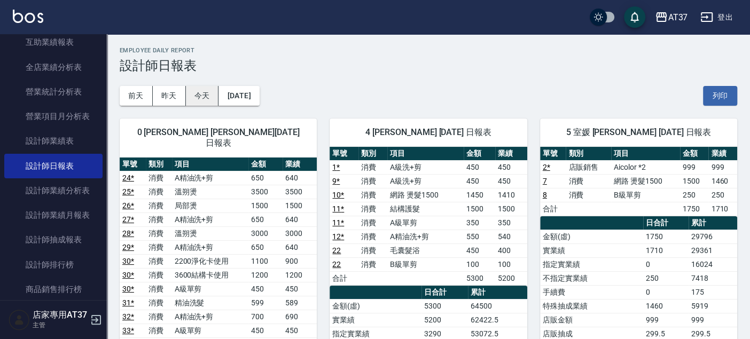
click at [200, 98] on button "今天" at bounding box center [202, 96] width 33 height 20
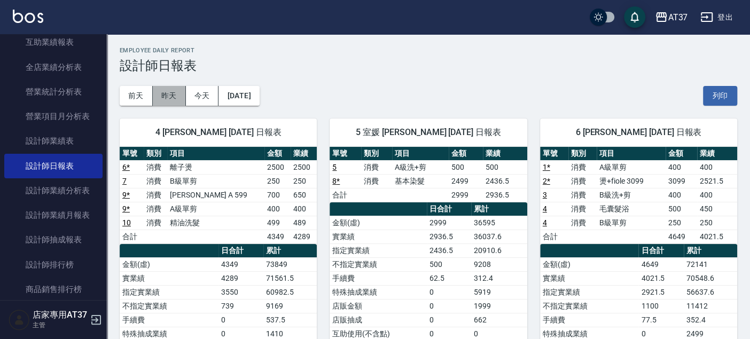
click at [160, 96] on button "昨天" at bounding box center [169, 96] width 33 height 20
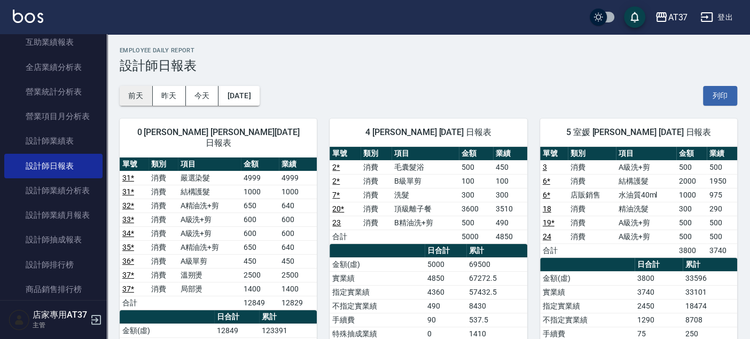
click at [136, 95] on button "前天" at bounding box center [136, 96] width 33 height 20
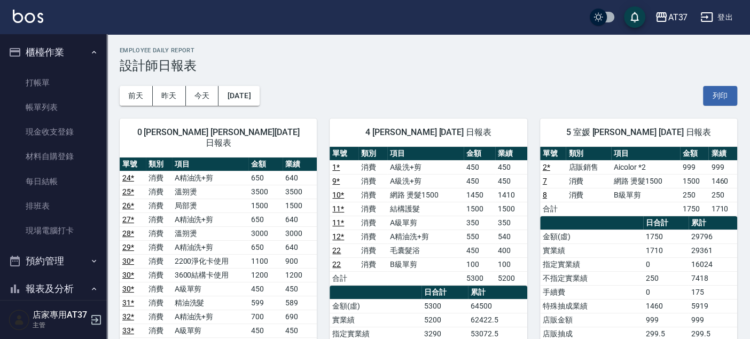
click at [46, 69] on ul "打帳單 帳單列表 現金收支登錄 材料自購登錄 每日結帳 排班表 現場電腦打卡" at bounding box center [53, 157] width 98 height 182
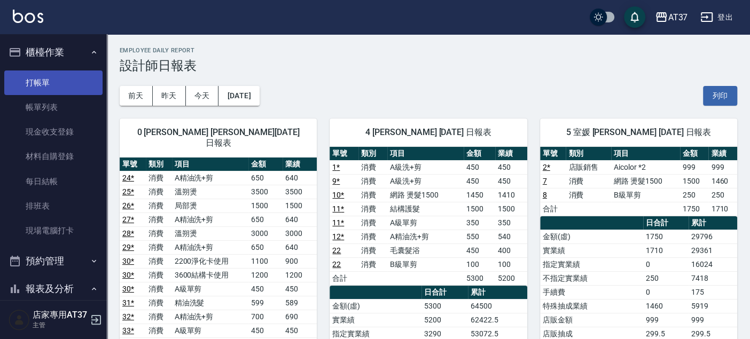
click at [45, 76] on link "打帳單" at bounding box center [53, 83] width 98 height 25
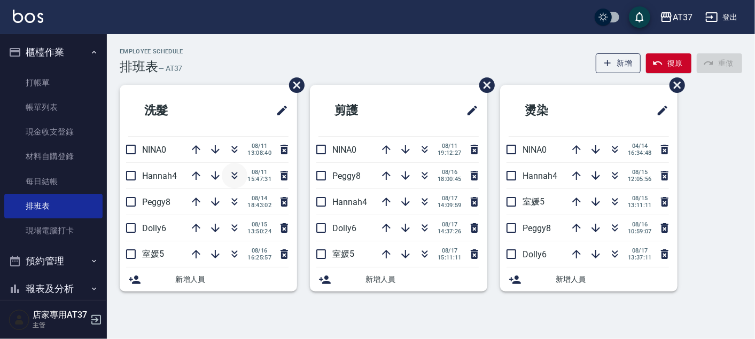
click at [232, 173] on icon "button" at bounding box center [235, 174] width 6 height 4
